Goal: Information Seeking & Learning: Learn about a topic

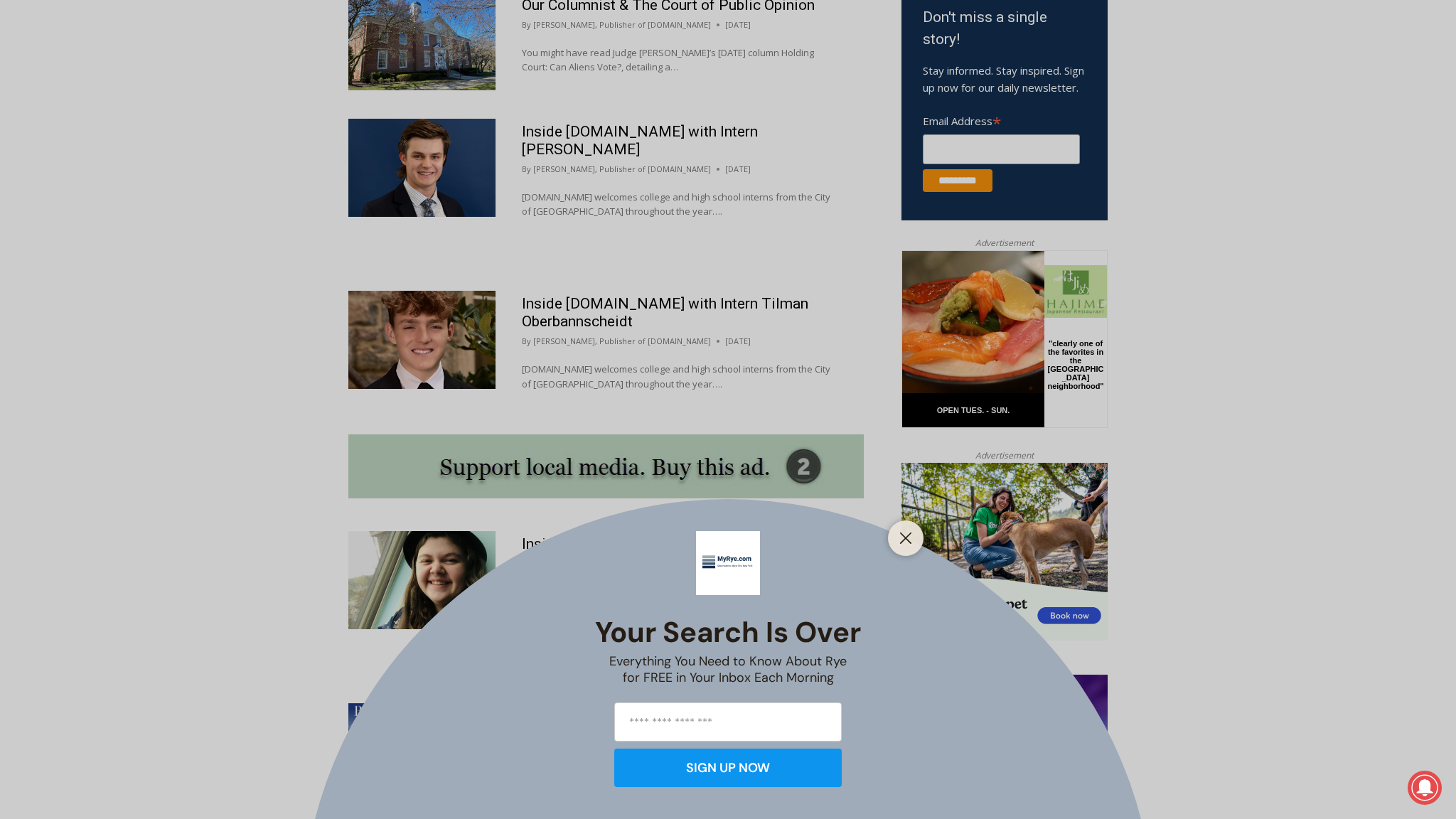
scroll to position [895, 0]
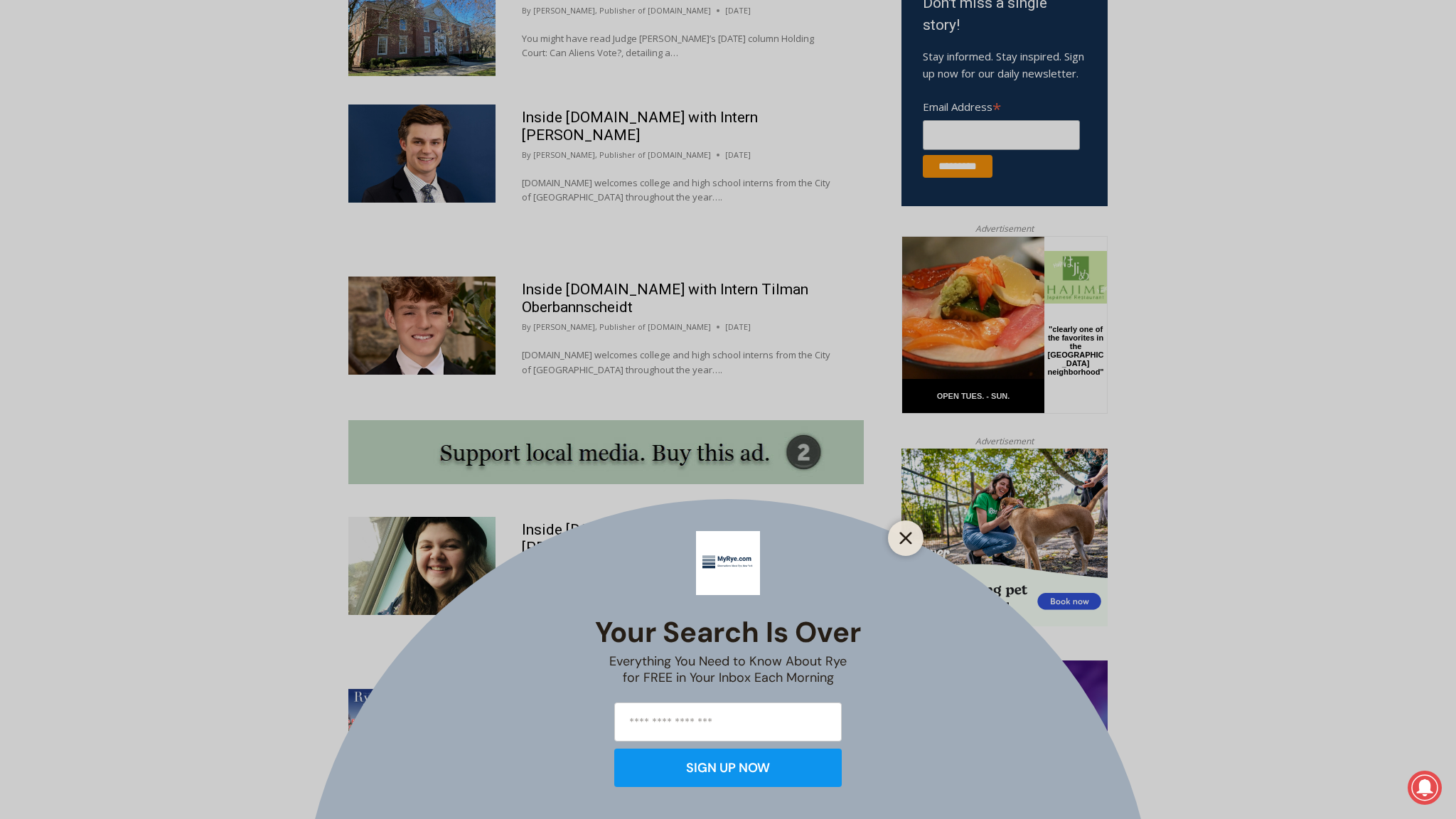
click at [899, 541] on icon "Close" at bounding box center [905, 538] width 13 height 13
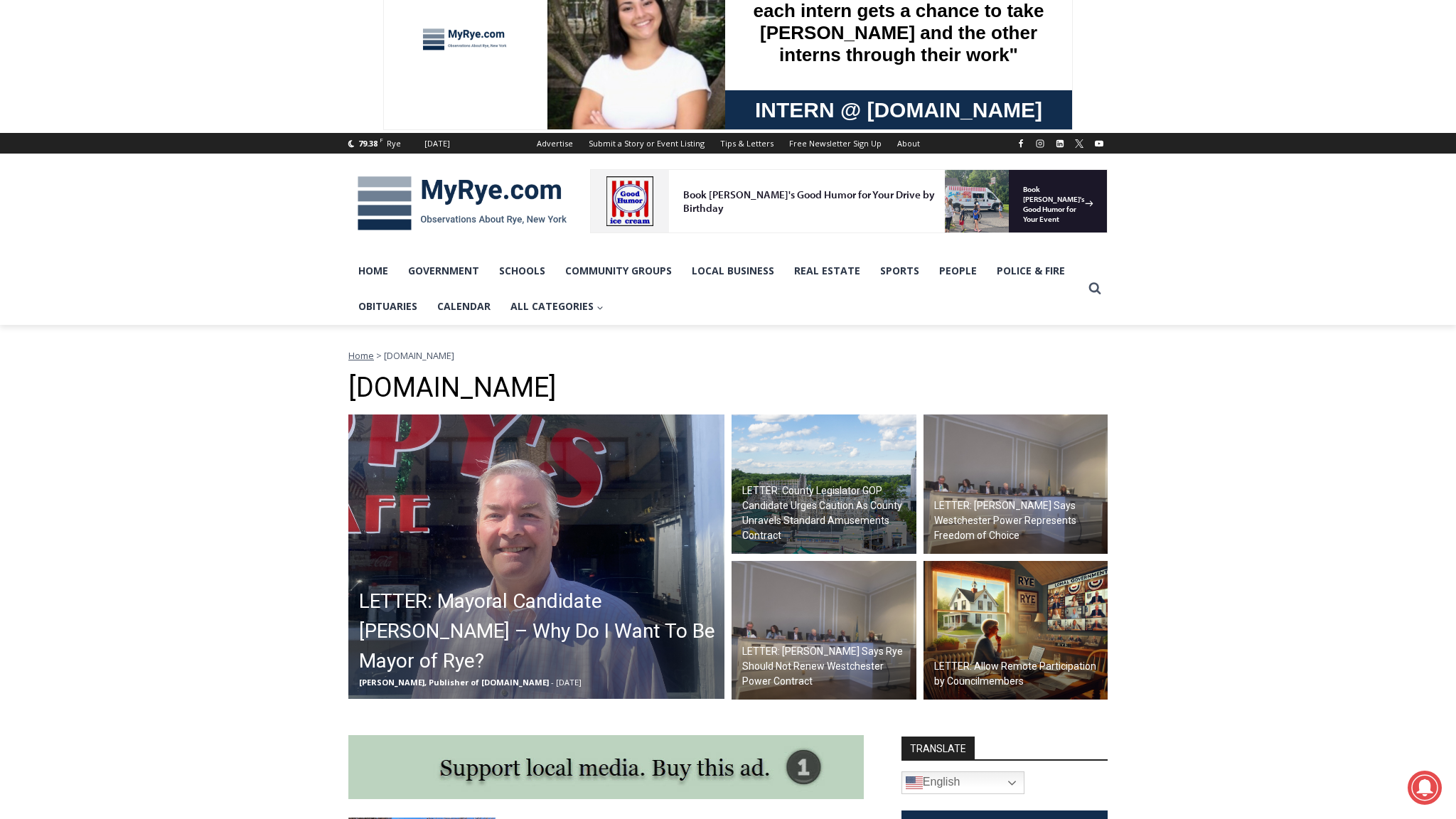
scroll to position [53, 0]
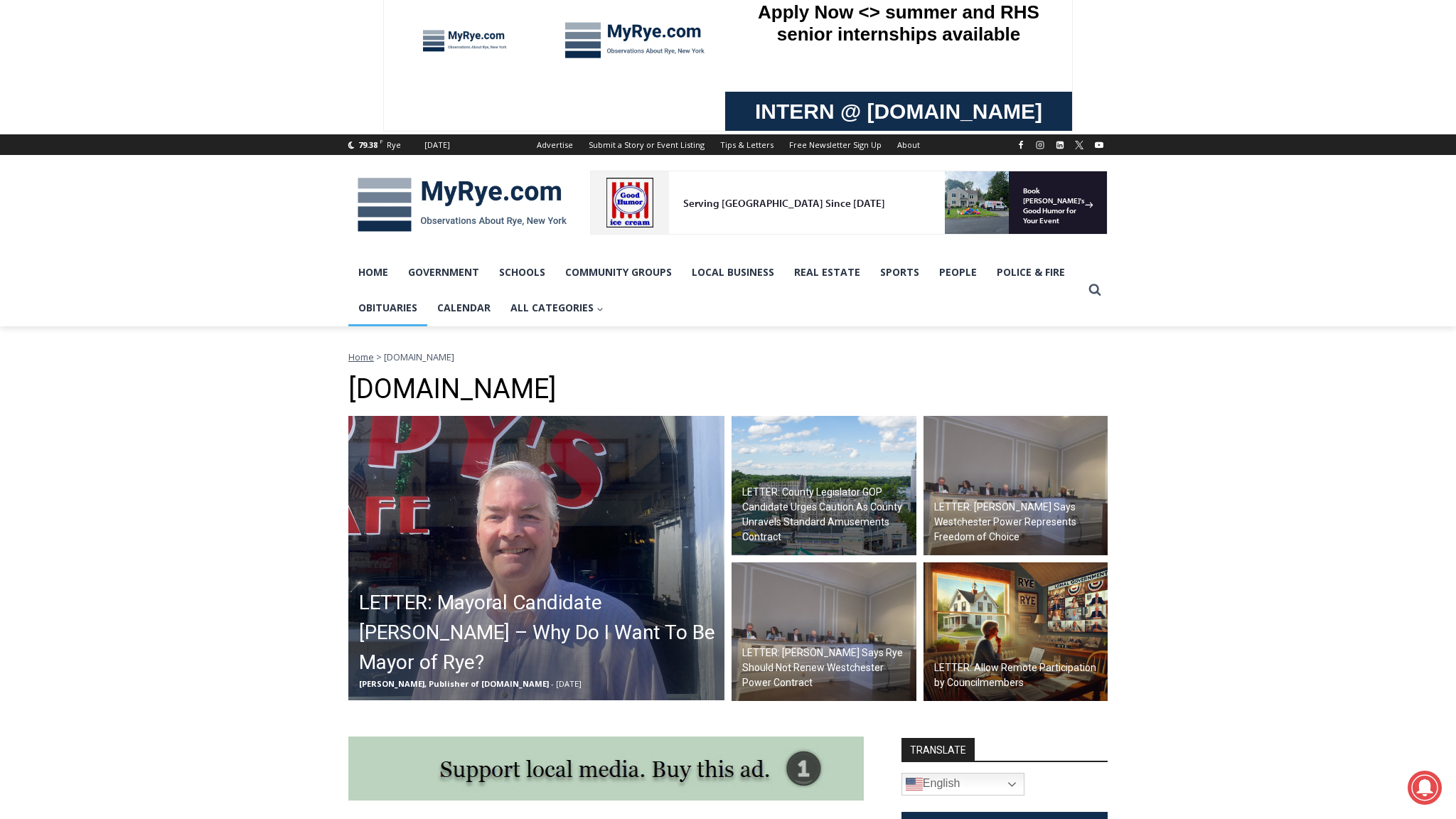
click at [407, 303] on link "Obituaries" at bounding box center [388, 307] width 79 height 36
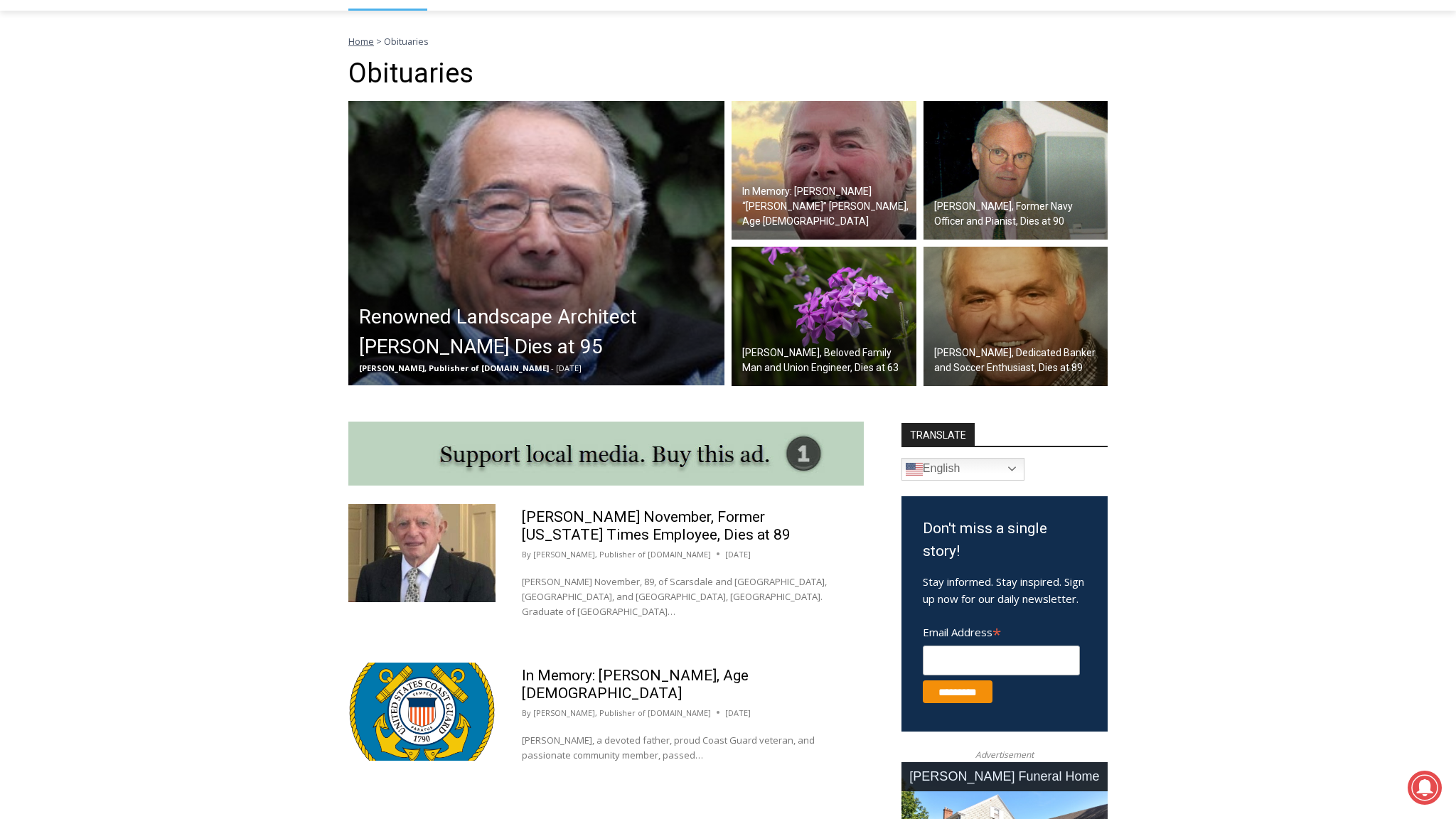
scroll to position [367, 0]
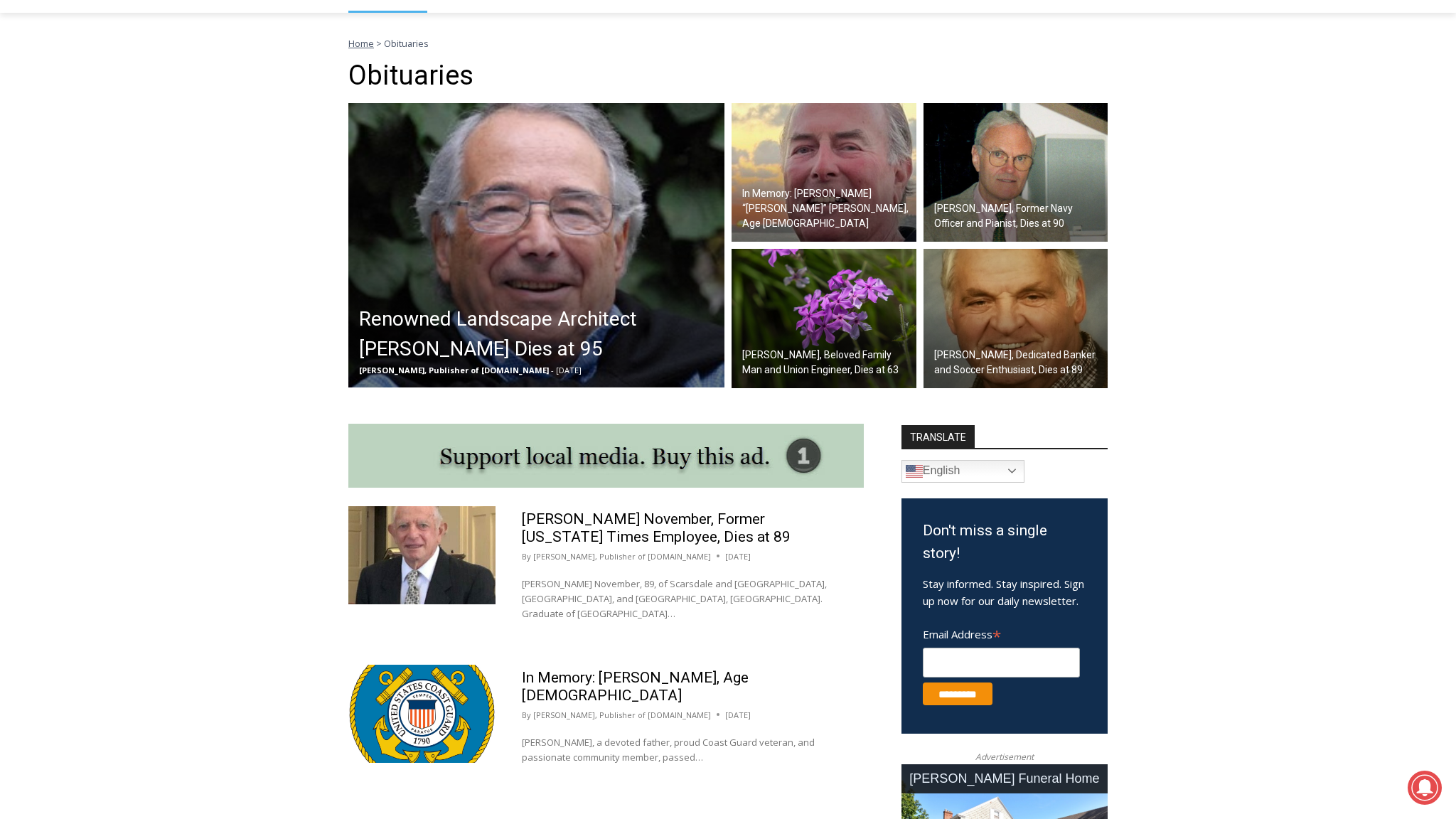
click at [508, 319] on h2 "Renowned Landscape Architect [PERSON_NAME] Dies at 95" at bounding box center [539, 334] width 362 height 60
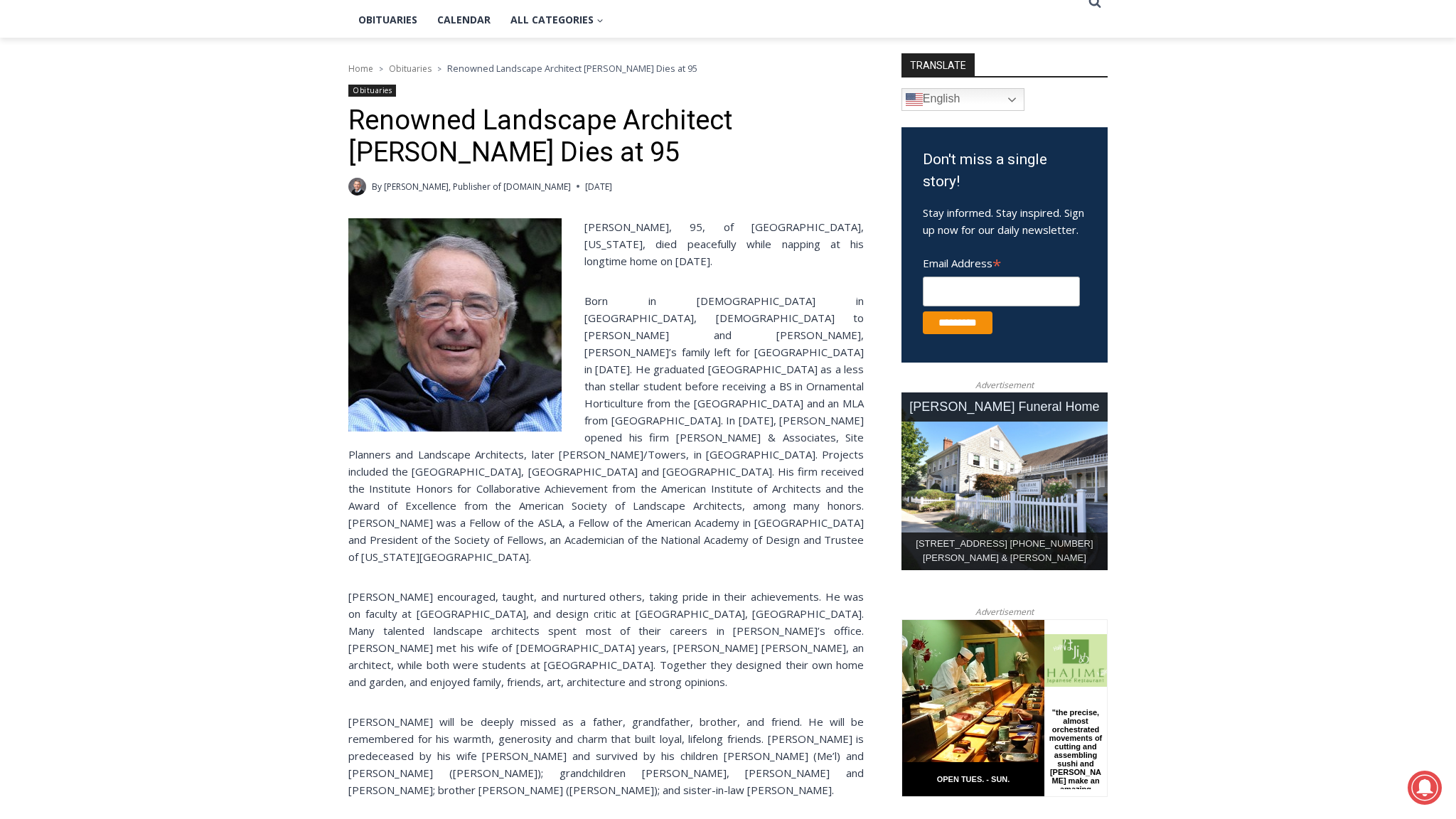
scroll to position [342, 0]
